Goal: Task Accomplishment & Management: Complete application form

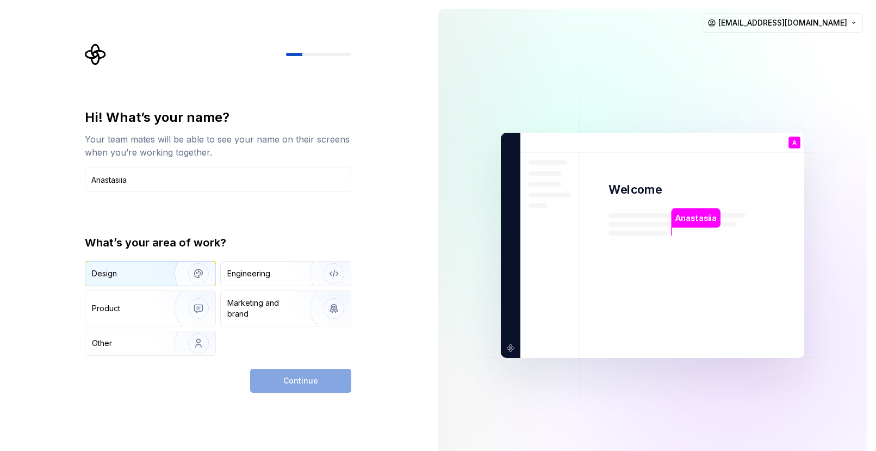
type input "Anastasiia"
click at [176, 268] on img "button" at bounding box center [192, 273] width 70 height 73
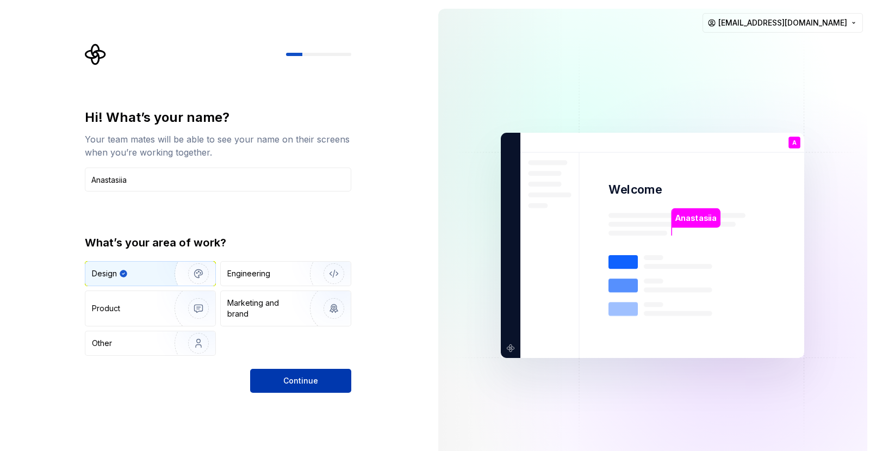
click at [300, 381] on span "Continue" at bounding box center [300, 380] width 35 height 11
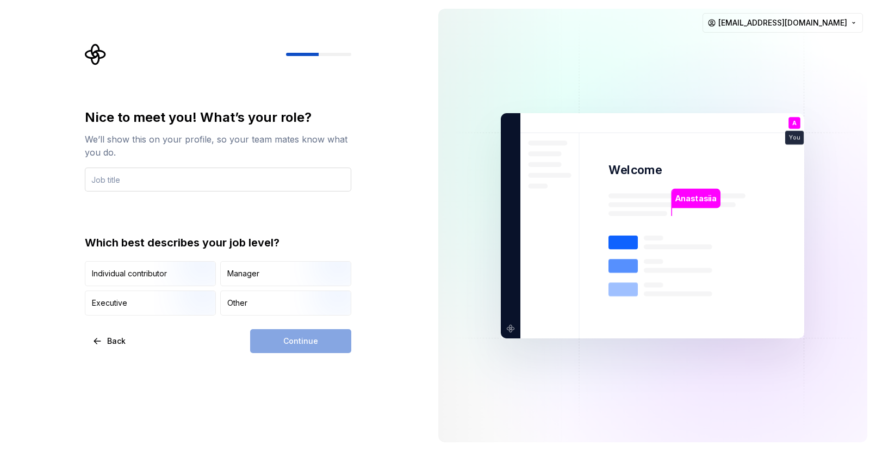
click at [119, 180] on input "text" at bounding box center [218, 179] width 266 height 24
type input "digital"
type input "Digital Designer"
click at [279, 340] on div "Continue" at bounding box center [300, 341] width 101 height 24
click at [98, 267] on div "Individual contributor" at bounding box center [150, 274] width 130 height 24
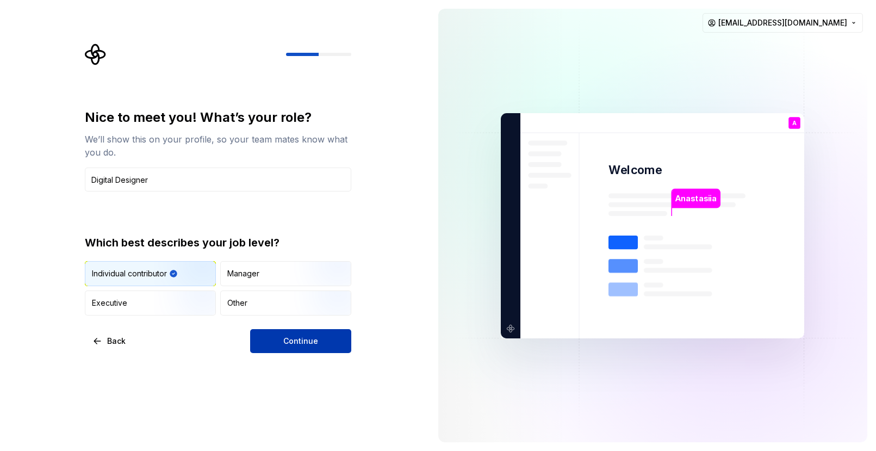
click at [274, 339] on button "Continue" at bounding box center [300, 341] width 101 height 24
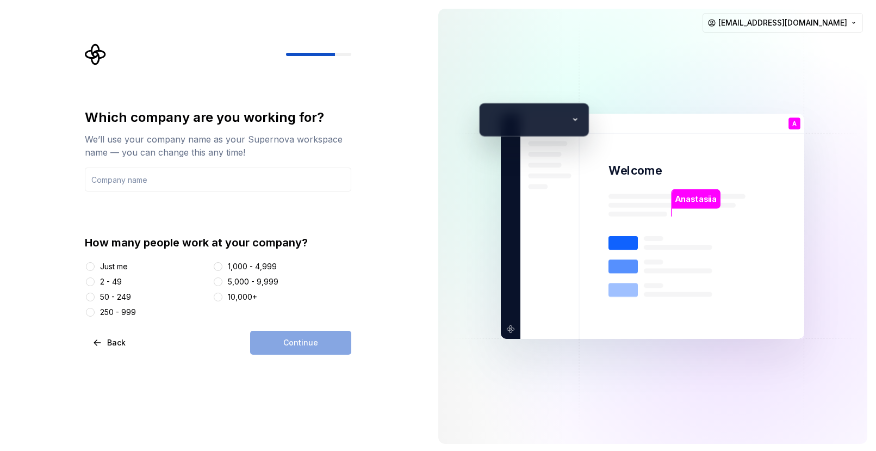
click at [126, 301] on div "50 - 249" at bounding box center [115, 296] width 31 height 11
click at [95, 301] on button "50 - 249" at bounding box center [90, 297] width 9 height 9
click at [173, 181] on input "text" at bounding box center [218, 179] width 266 height 24
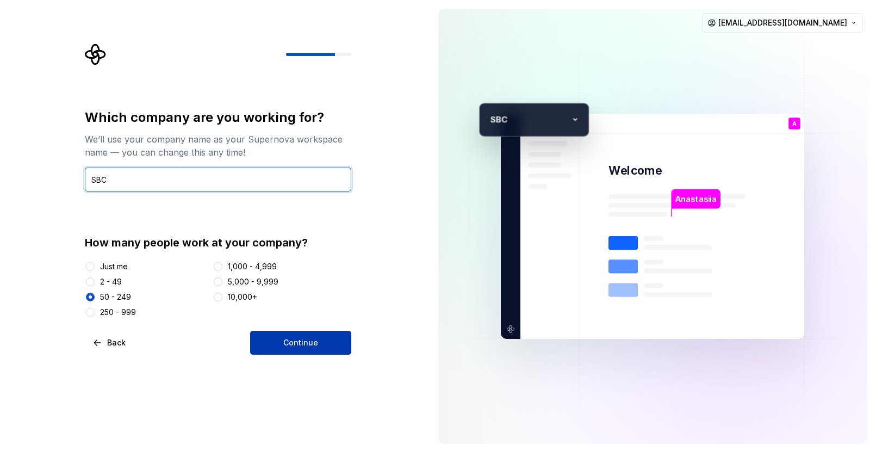
type input "SBC"
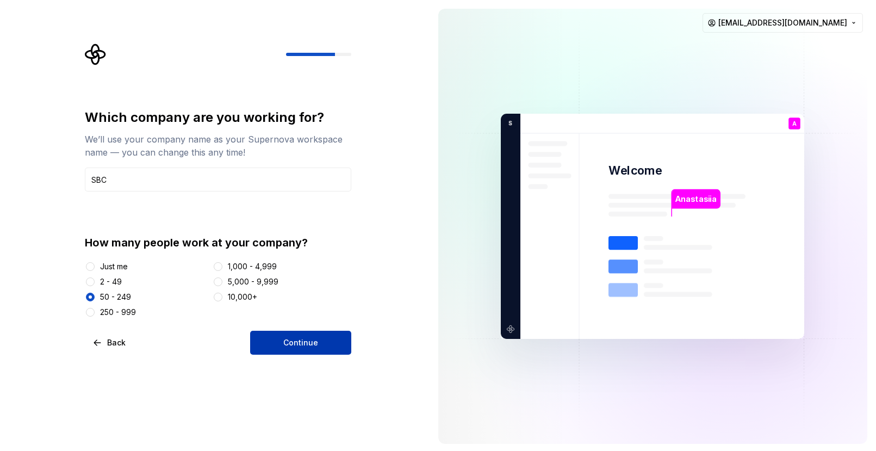
click at [292, 336] on button "Continue" at bounding box center [300, 343] width 101 height 24
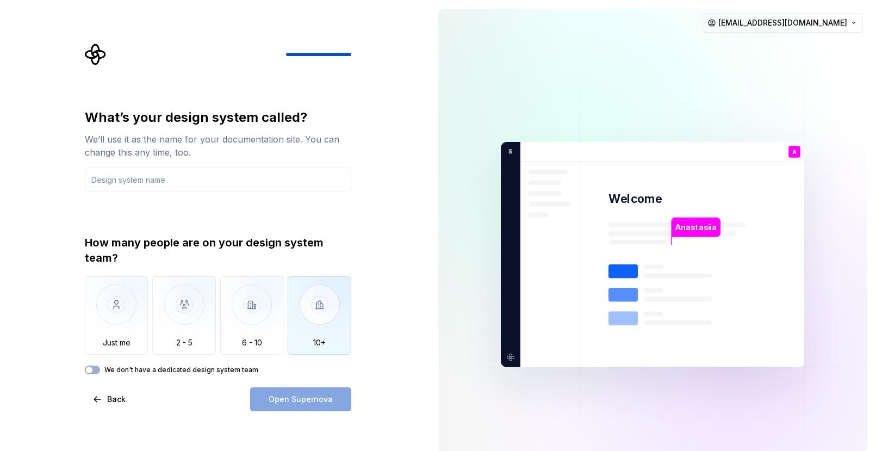
click at [297, 345] on img "button" at bounding box center [320, 312] width 64 height 73
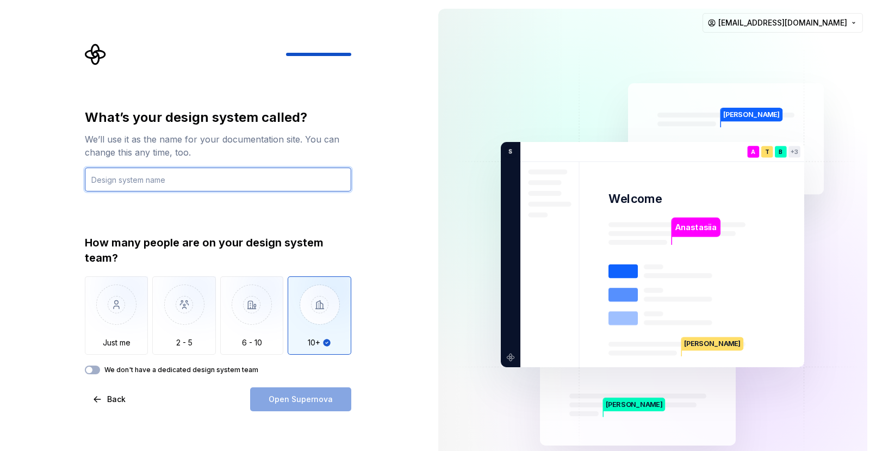
click at [144, 190] on input "text" at bounding box center [218, 179] width 266 height 24
type input "SBC Core"
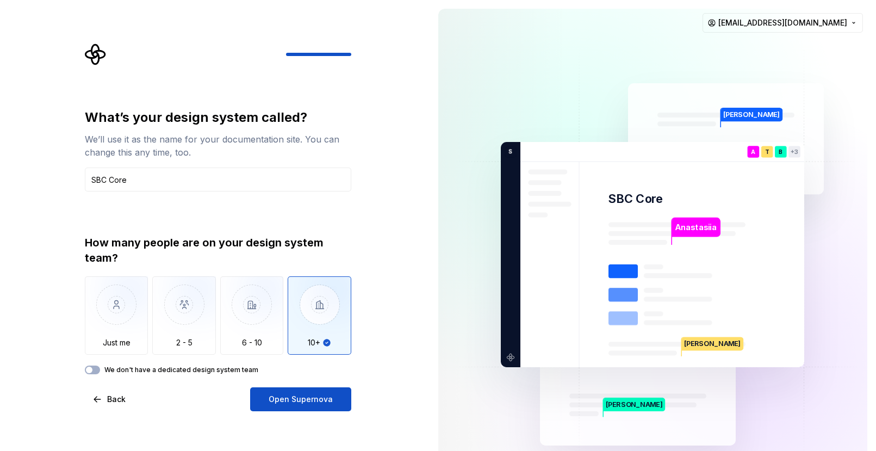
click at [162, 370] on label "We don't have a dedicated design system team" at bounding box center [181, 369] width 154 height 9
click at [100, 370] on button "We don't have a dedicated design system team" at bounding box center [92, 369] width 15 height 9
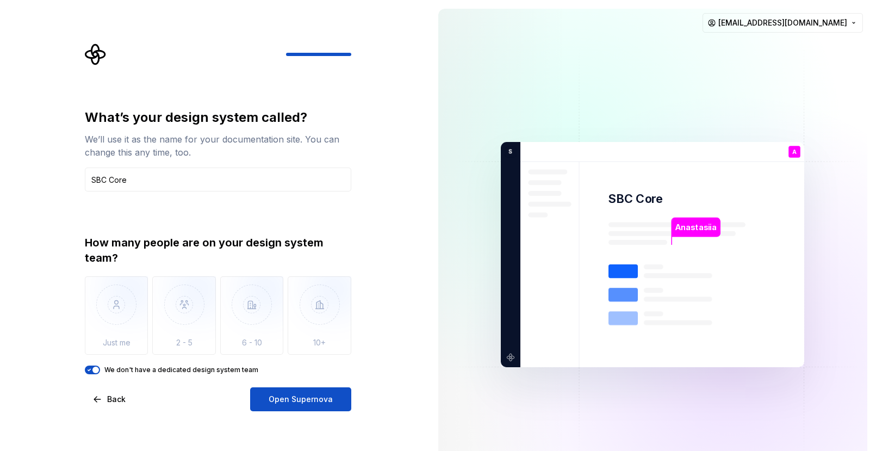
click at [162, 370] on label "We don't have a dedicated design system team" at bounding box center [181, 369] width 154 height 9
click at [100, 370] on button "We don't have a dedicated design system team" at bounding box center [92, 369] width 15 height 9
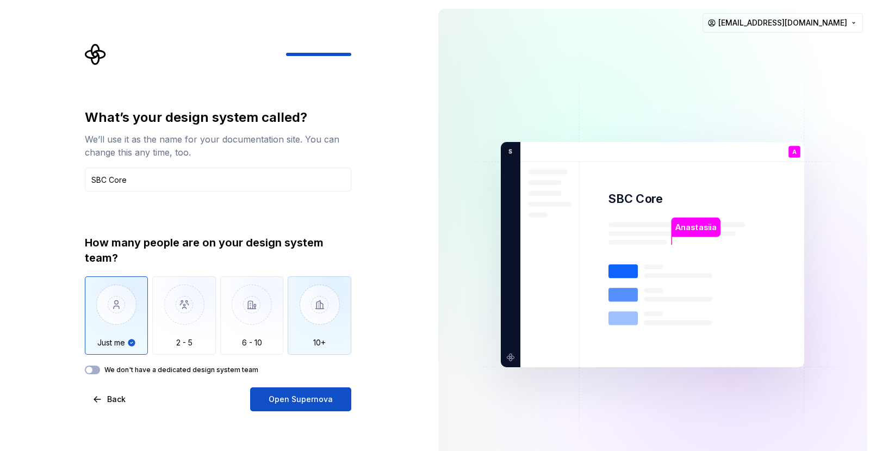
click at [317, 283] on img "button" at bounding box center [320, 312] width 64 height 73
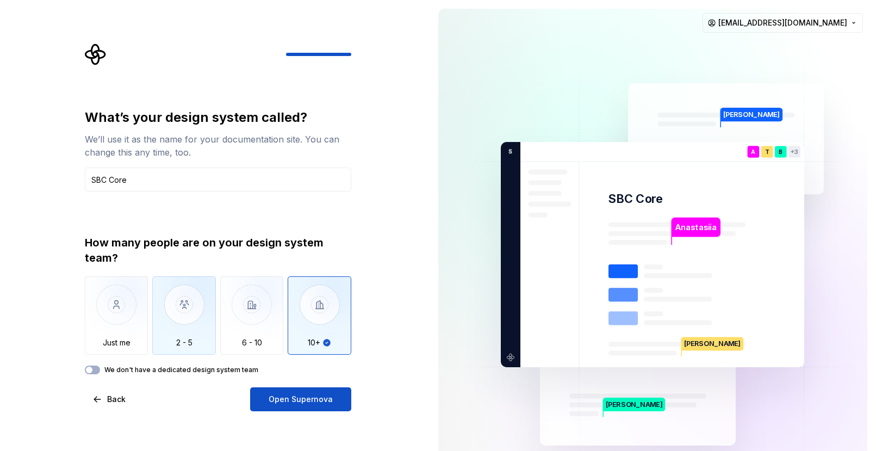
click at [215, 303] on img "button" at bounding box center [184, 312] width 64 height 73
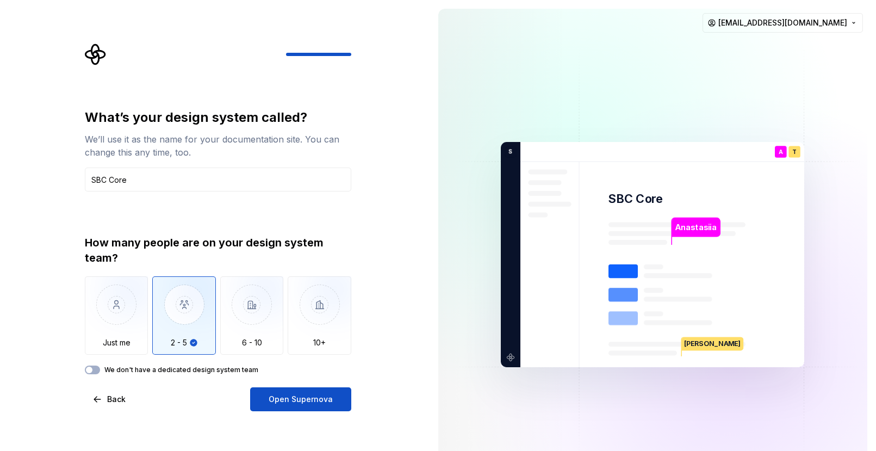
click at [199, 373] on label "We don't have a dedicated design system team" at bounding box center [181, 369] width 154 height 9
click at [100, 373] on button "We don't have a dedicated design system team" at bounding box center [92, 369] width 15 height 9
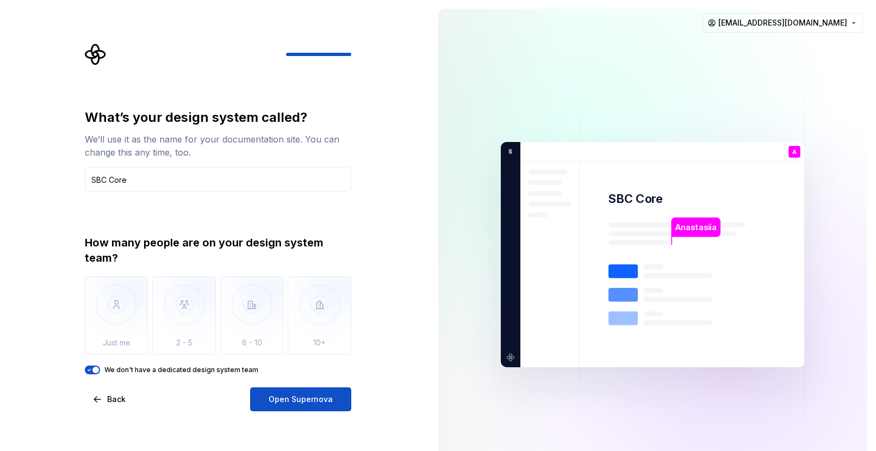
click at [199, 373] on label "We don't have a dedicated design system team" at bounding box center [181, 369] width 154 height 9
click at [100, 373] on button "We don't have a dedicated design system team" at bounding box center [92, 369] width 15 height 9
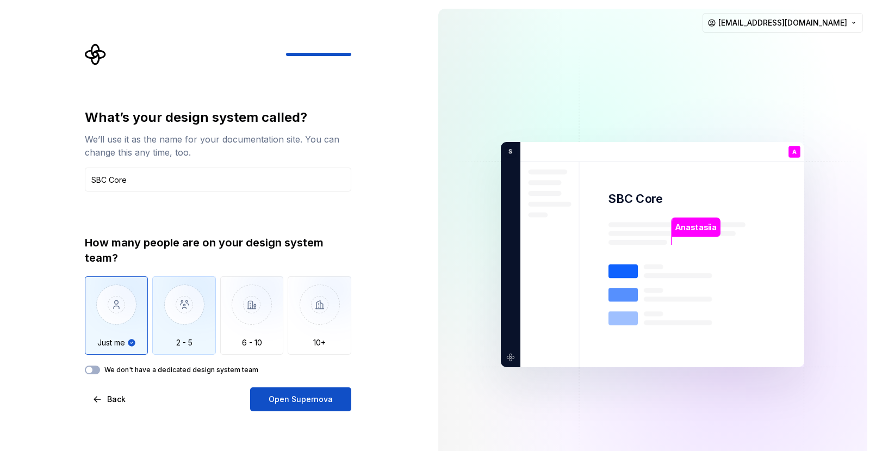
click at [185, 349] on div "2 - 5" at bounding box center [184, 315] width 64 height 78
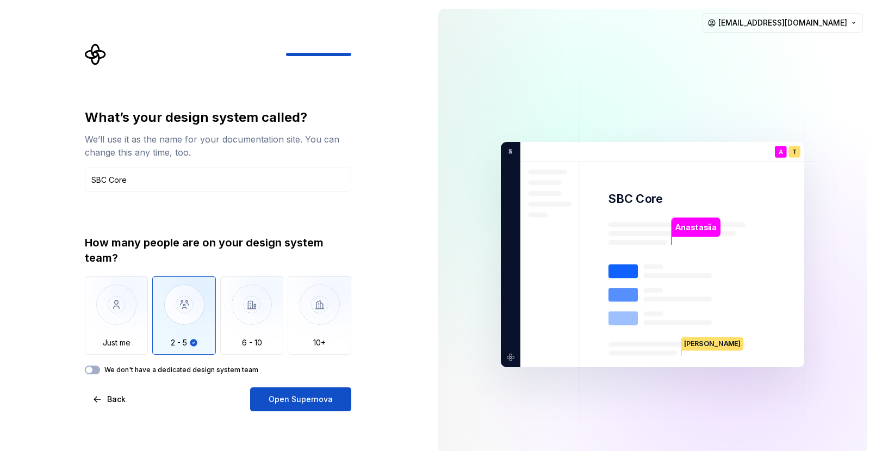
drag, startPoint x: 274, startPoint y: 404, endPoint x: 116, endPoint y: 384, distance: 158.9
click at [116, 384] on div "What’s your design system called? We’ll use it as the name for your documentati…" at bounding box center [218, 260] width 266 height 302
click at [328, 398] on span "Open Supernova" at bounding box center [301, 399] width 64 height 11
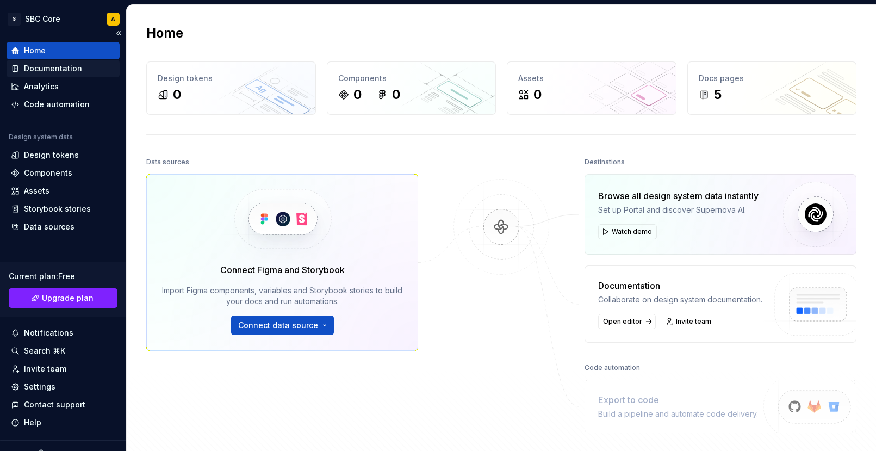
click at [24, 64] on div "Documentation" at bounding box center [53, 68] width 58 height 11
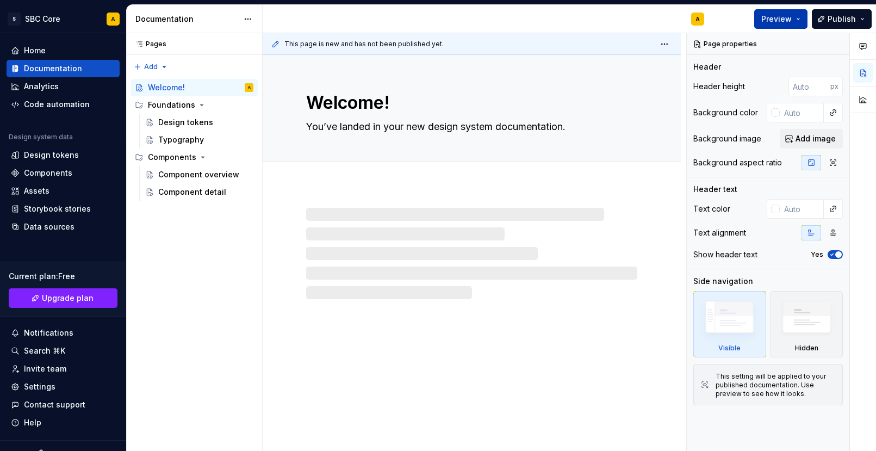
click at [772, 16] on span "Preview" at bounding box center [776, 19] width 30 height 11
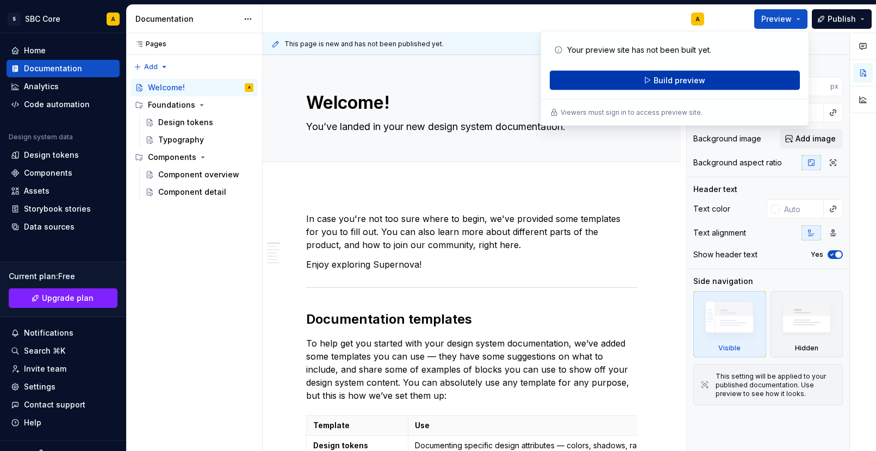
click at [658, 78] on span "Build preview" at bounding box center [680, 80] width 52 height 11
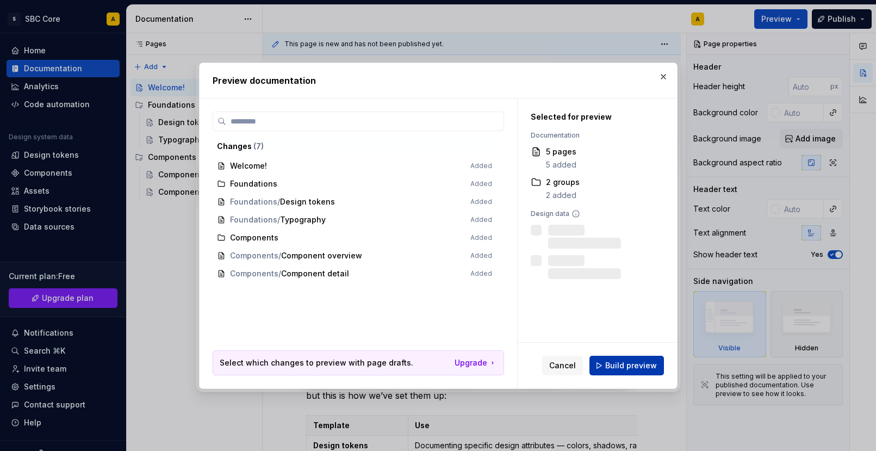
click at [631, 370] on span "Build preview" at bounding box center [631, 365] width 52 height 11
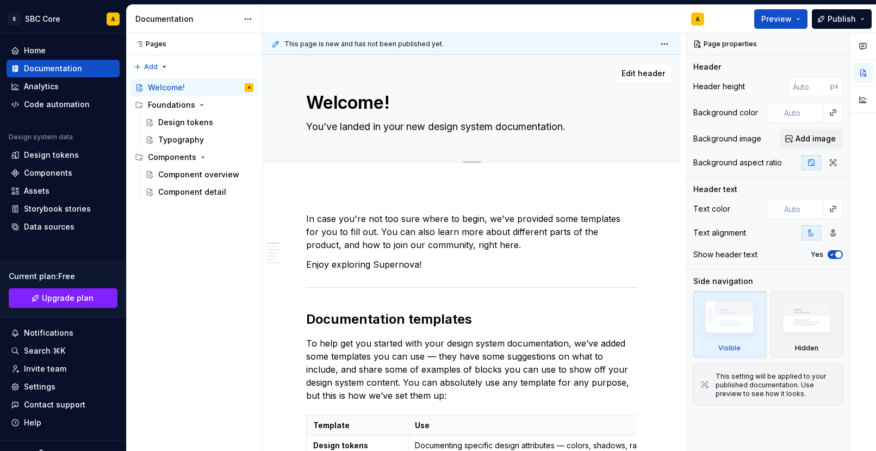
type textarea "*"
